Goal: Information Seeking & Learning: Check status

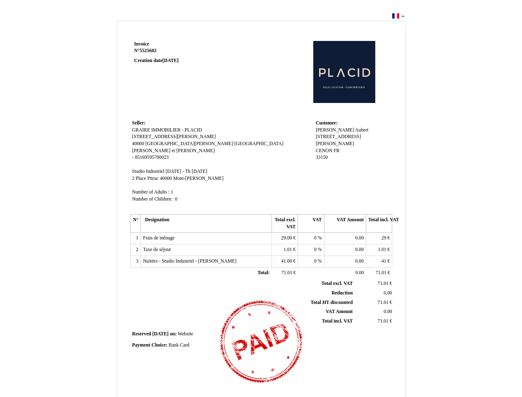
click at [142, 44] on span "Invoice" at bounding box center [141, 43] width 15 height 5
click at [149, 50] on span "5525602" at bounding box center [148, 50] width 17 height 5
click at [139, 123] on span "Seller:" at bounding box center [138, 122] width 13 height 5
click at [167, 130] on span "GRAIRE IMMOBILIER - PLACID" at bounding box center [167, 129] width 70 height 5
click at [156, 136] on span "[STREET_ADDRESS][PERSON_NAME]" at bounding box center [174, 136] width 84 height 5
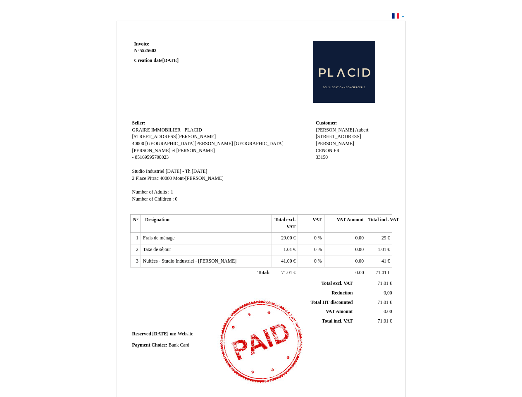
click at [139, 143] on span "40000" at bounding box center [138, 143] width 12 height 5
click at [168, 143] on span "[GEOGRAPHIC_DATA][PERSON_NAME]" at bounding box center [190, 143] width 88 height 5
click at [234, 143] on span "[GEOGRAPHIC_DATA]" at bounding box center [258, 143] width 49 height 5
click at [147, 150] on span "[PERSON_NAME] et [PERSON_NAME]" at bounding box center [173, 150] width 83 height 5
click at [152, 157] on span "85169595700023" at bounding box center [152, 157] width 34 height 5
